Goal: Task Accomplishment & Management: Use online tool/utility

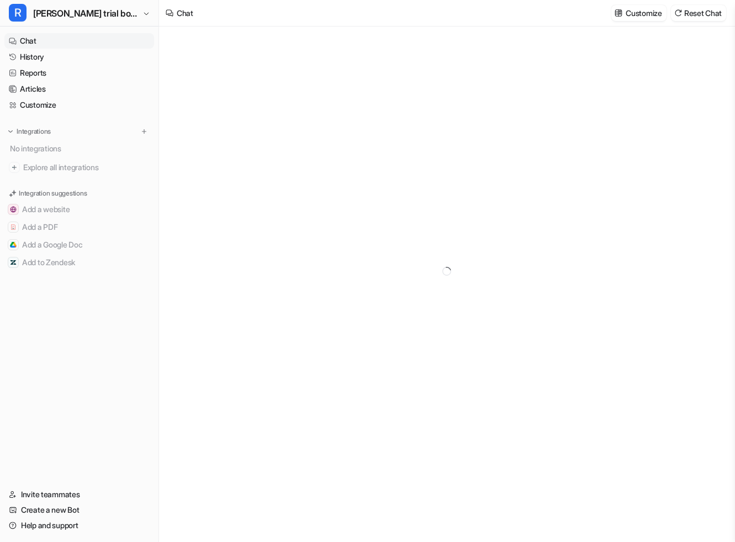
type textarea "**********"
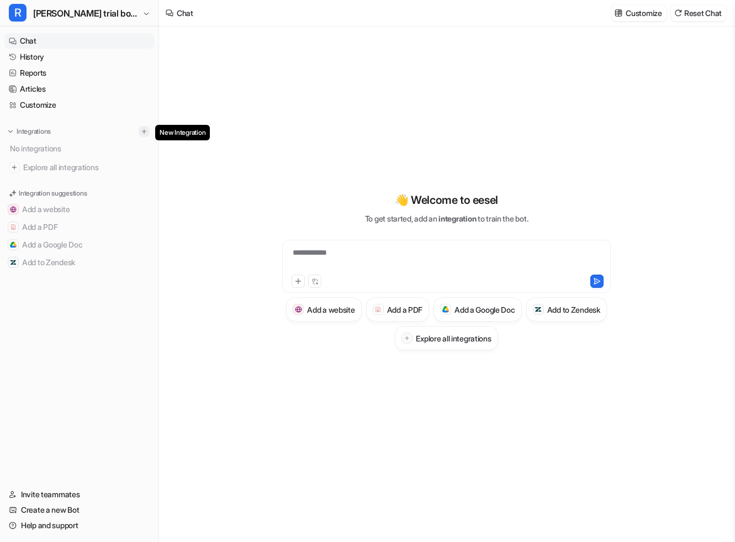
click at [147, 131] on img at bounding box center [144, 132] width 8 height 8
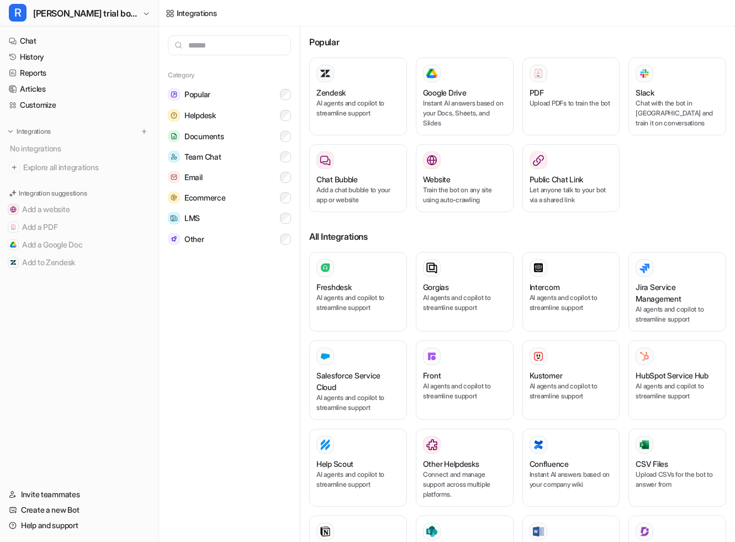
scroll to position [14, 0]
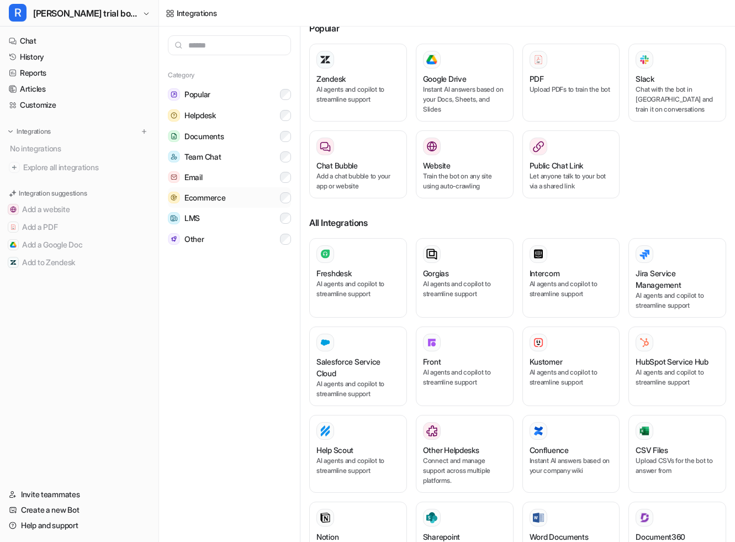
click at [263, 193] on button "Ecommerce" at bounding box center [229, 197] width 123 height 20
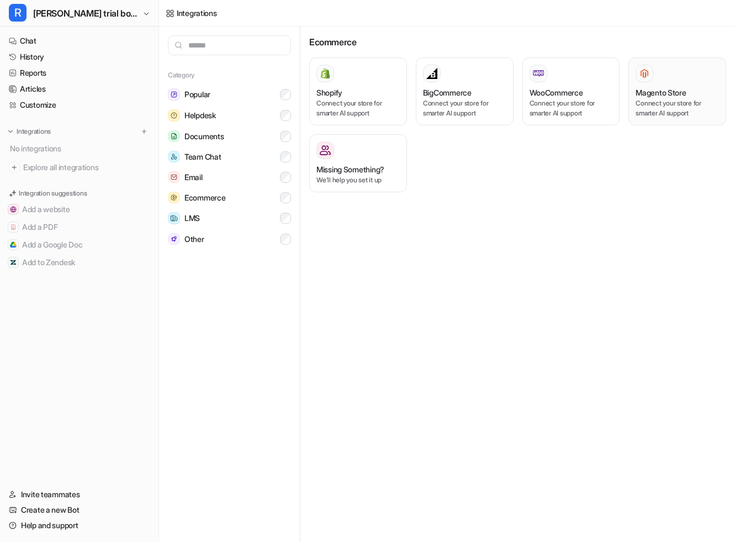
click at [661, 110] on p "Connect your store for smarter AI support" at bounding box center [677, 108] width 83 height 20
click at [567, 97] on h3 "WooCommerce" at bounding box center [557, 93] width 54 height 12
